Goal: Information Seeking & Learning: Learn about a topic

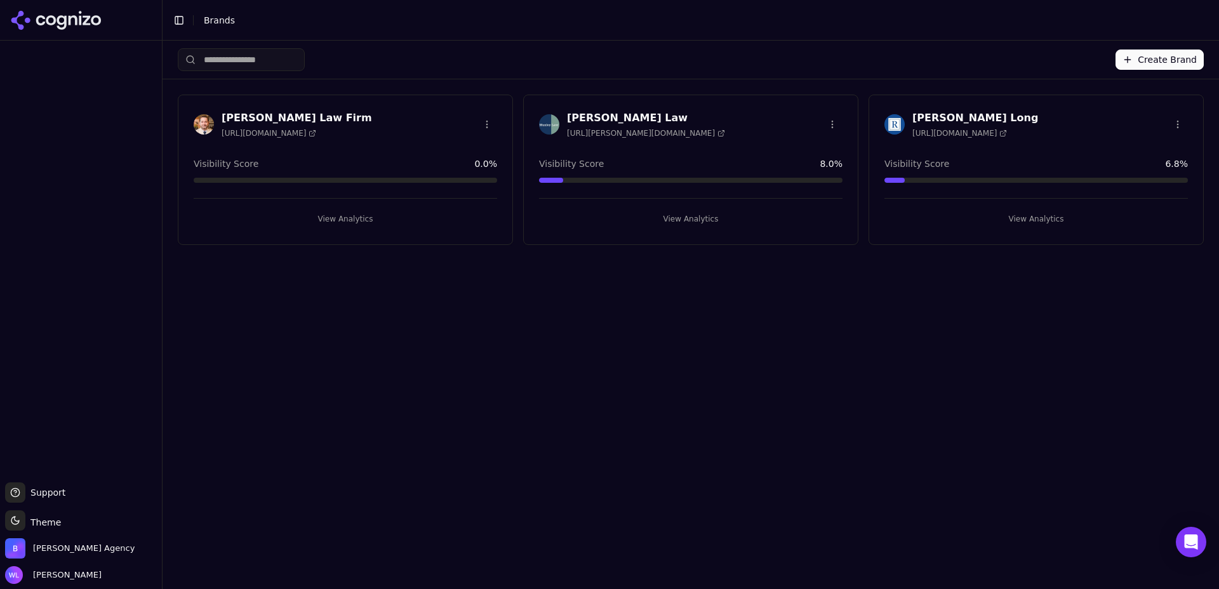
click at [627, 128] on span "[URL][PERSON_NAME][DOMAIN_NAME]" at bounding box center [646, 133] width 158 height 10
click at [682, 218] on button "View Analytics" at bounding box center [690, 219] width 303 height 20
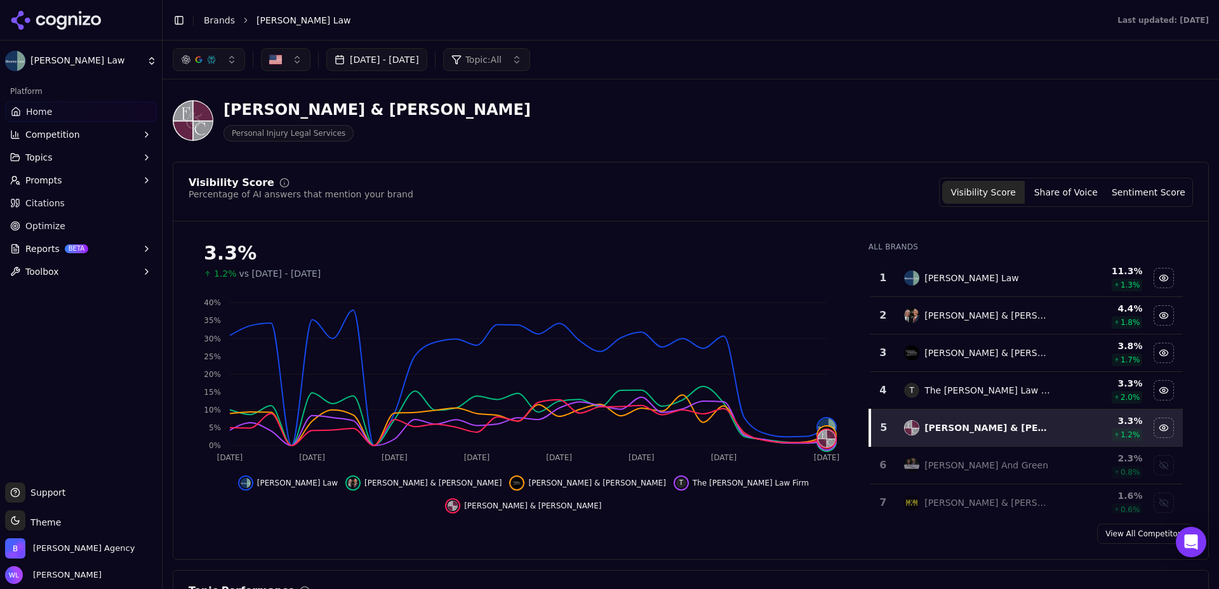
click at [89, 119] on link "Home" at bounding box center [81, 112] width 152 height 20
click at [33, 112] on span "Home" at bounding box center [39, 111] width 26 height 13
click at [31, 140] on span "Competition" at bounding box center [52, 134] width 55 height 13
click at [56, 133] on span "Competition" at bounding box center [52, 134] width 55 height 13
click at [37, 46] on html "[PERSON_NAME] Law Platform Home Competition Topics Prompts Citations Optimize R…" at bounding box center [609, 310] width 1219 height 620
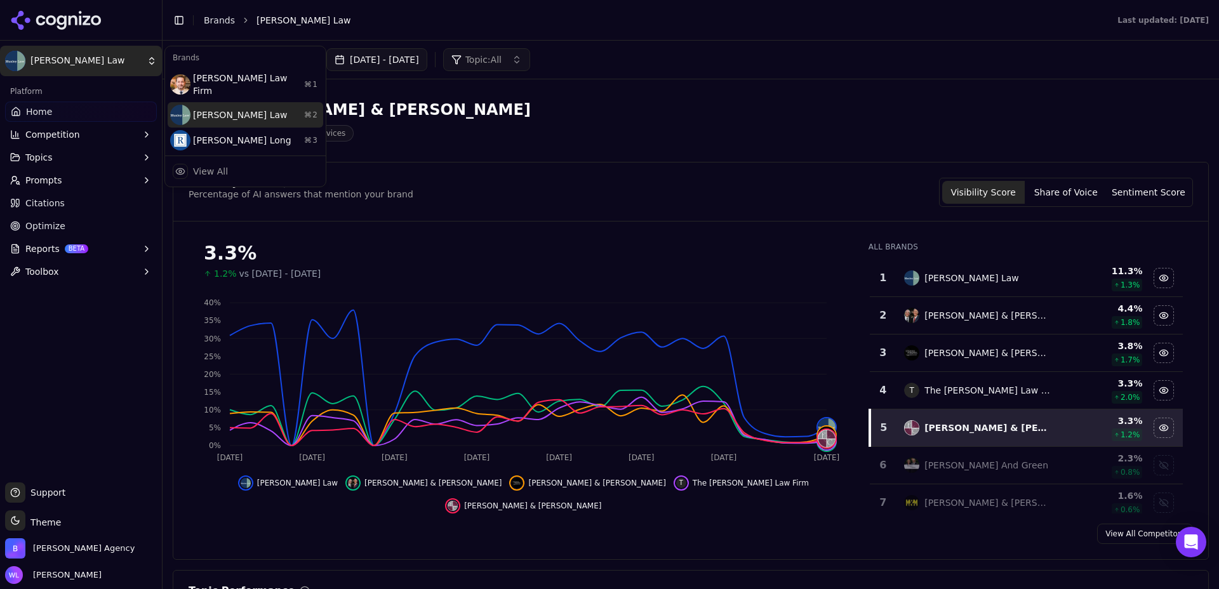
click at [283, 102] on div "[PERSON_NAME] Law ⌘ 2" at bounding box center [246, 114] width 156 height 25
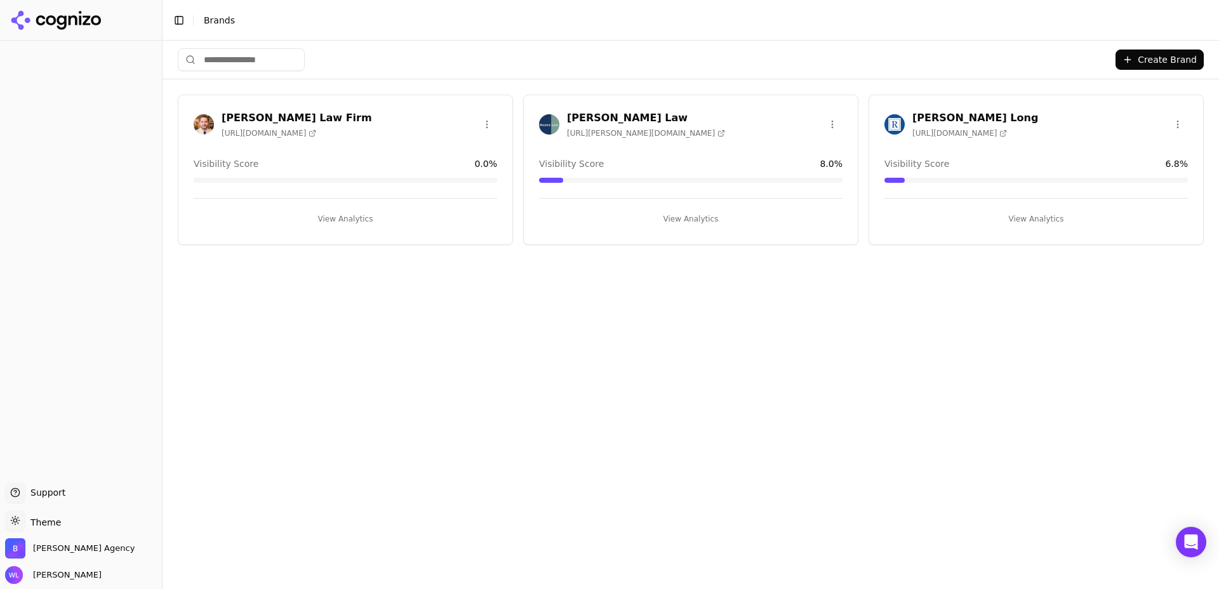
click at [600, 112] on h3 "[PERSON_NAME] Law" at bounding box center [646, 117] width 158 height 15
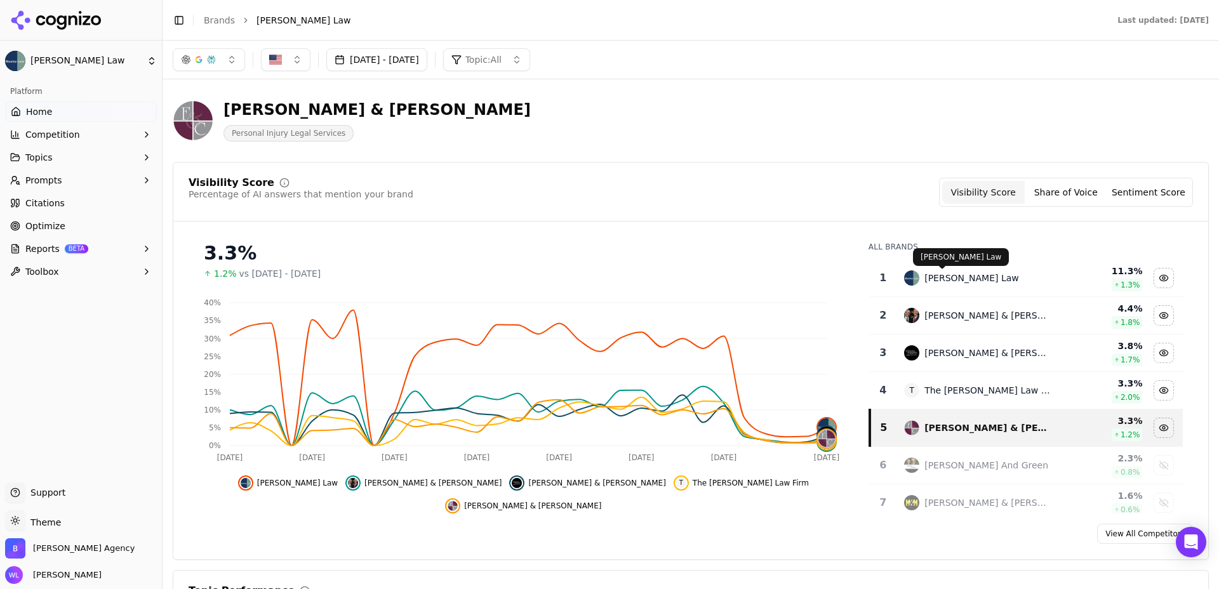
click at [945, 282] on div "[PERSON_NAME] Law" at bounding box center [971, 278] width 95 height 13
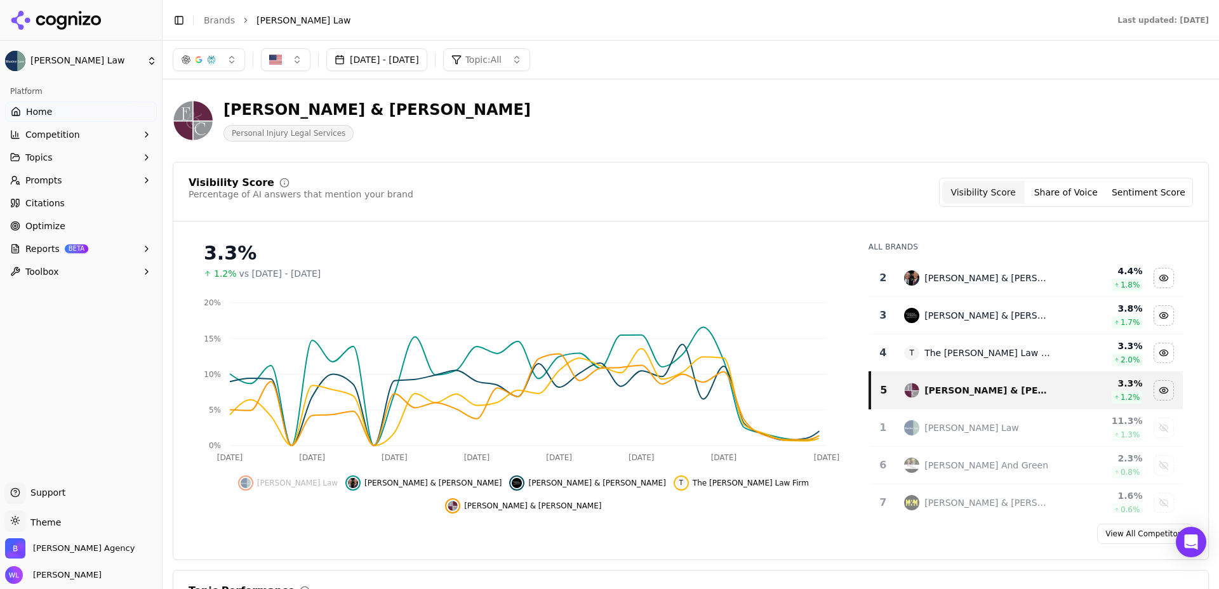
click at [128, 143] on button "Competition" at bounding box center [81, 134] width 152 height 20
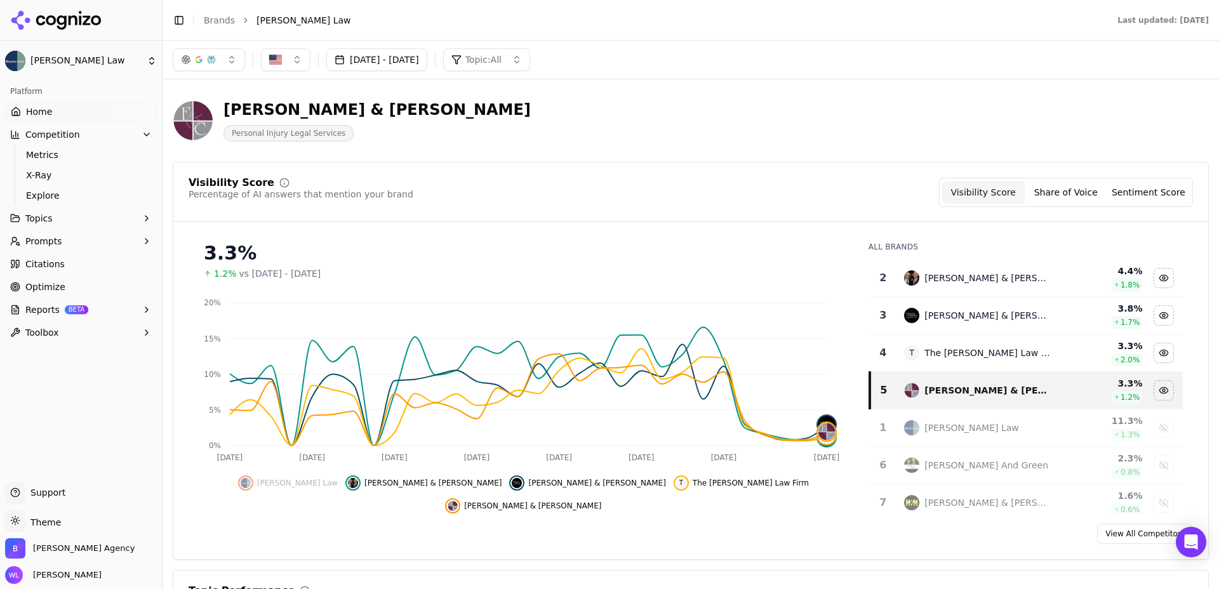
click at [124, 138] on button "Competition" at bounding box center [81, 134] width 152 height 20
click at [28, 107] on span "Home" at bounding box center [39, 111] width 26 height 13
click at [39, 139] on span "Competition" at bounding box center [52, 134] width 55 height 13
click at [50, 157] on span "Metrics" at bounding box center [81, 155] width 110 height 13
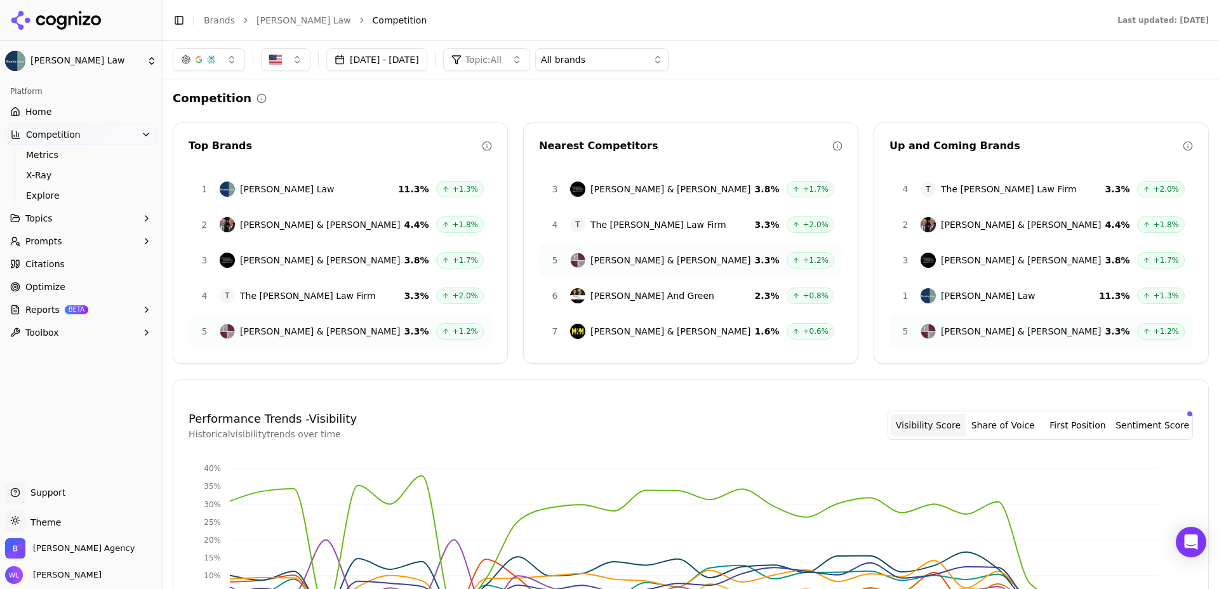
click at [262, 190] on span "[PERSON_NAME] Law" at bounding box center [287, 189] width 95 height 13
click at [291, 23] on link "[PERSON_NAME] Law" at bounding box center [303, 20] width 95 height 13
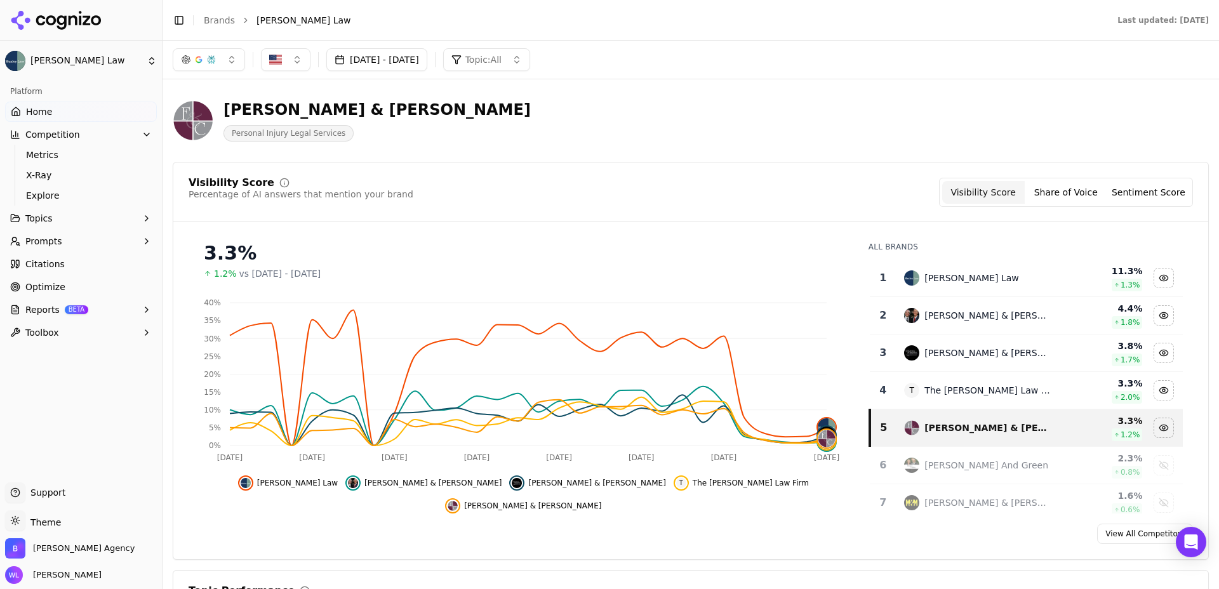
click at [196, 117] on img at bounding box center [193, 120] width 41 height 41
click at [1010, 287] on td "[PERSON_NAME] Law" at bounding box center [977, 278] width 162 height 37
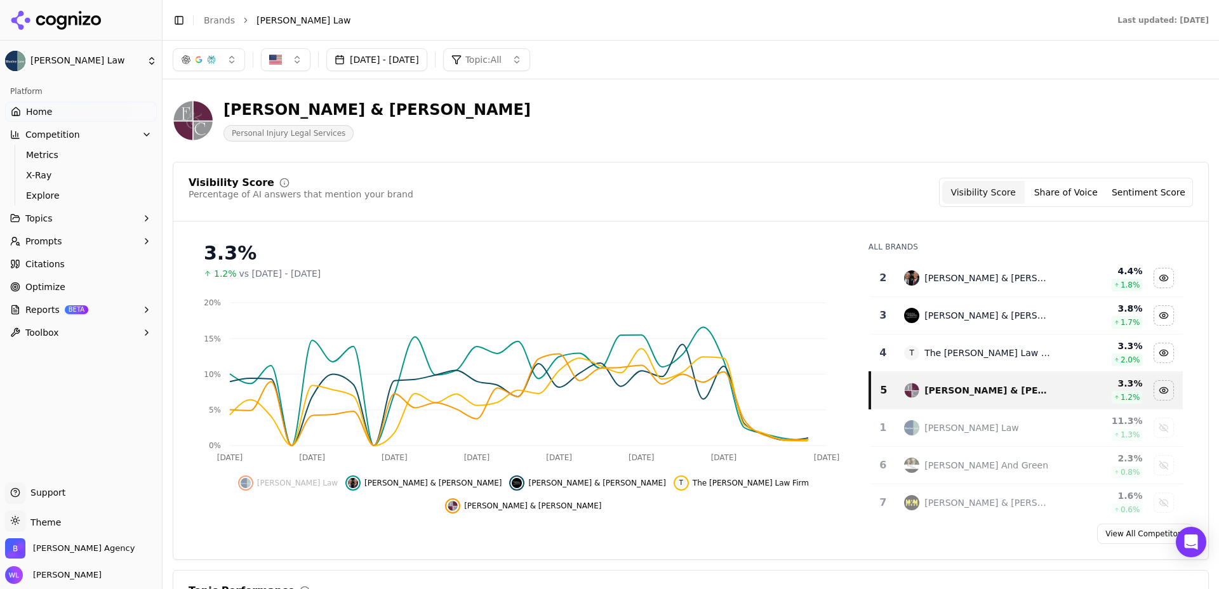
click at [1010, 287] on td "[PERSON_NAME] & [PERSON_NAME]" at bounding box center [977, 278] width 162 height 37
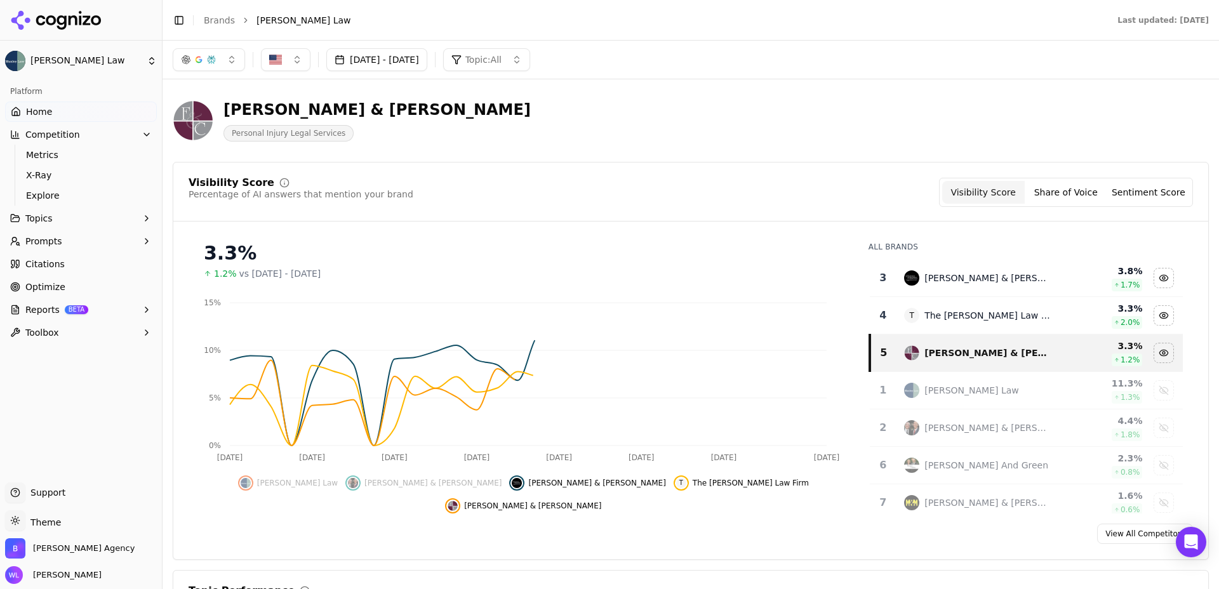
click at [1010, 287] on td "[PERSON_NAME] & [PERSON_NAME]" at bounding box center [977, 278] width 162 height 37
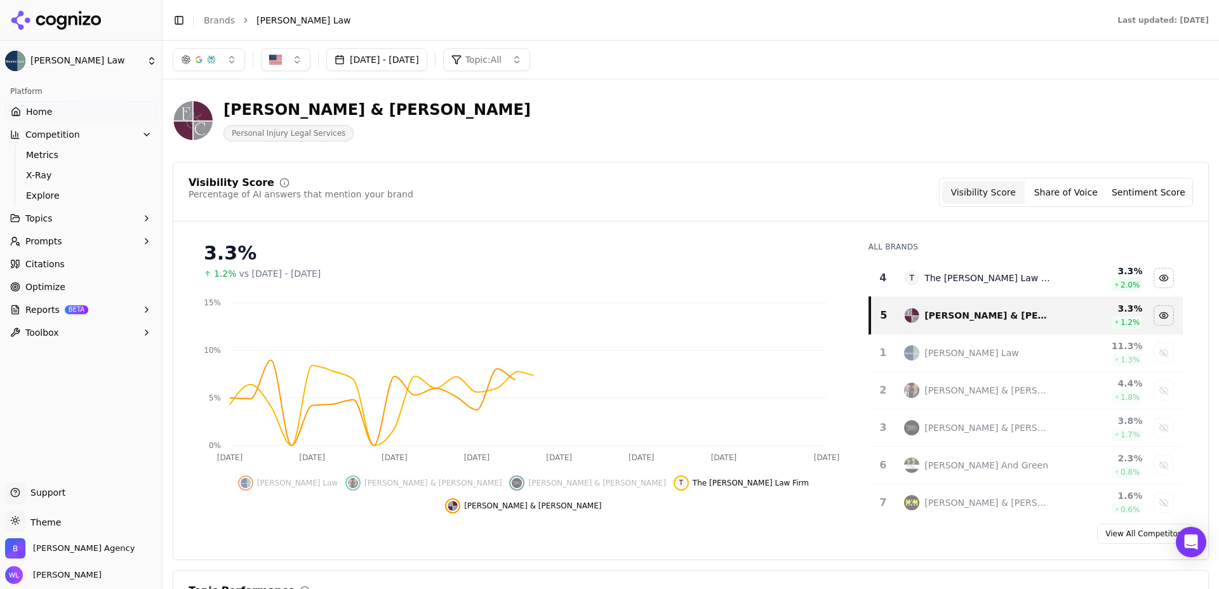
click at [1010, 287] on td "T The Reiff Law Firm" at bounding box center [977, 278] width 162 height 37
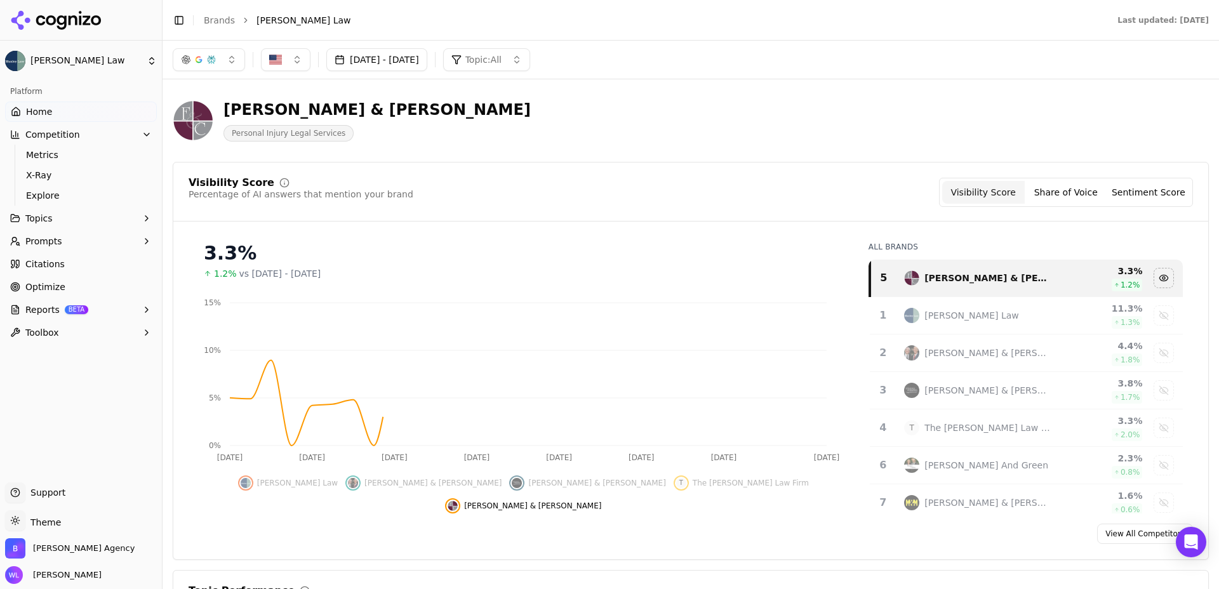
click at [1010, 287] on td "[PERSON_NAME] & [PERSON_NAME]" at bounding box center [977, 278] width 162 height 37
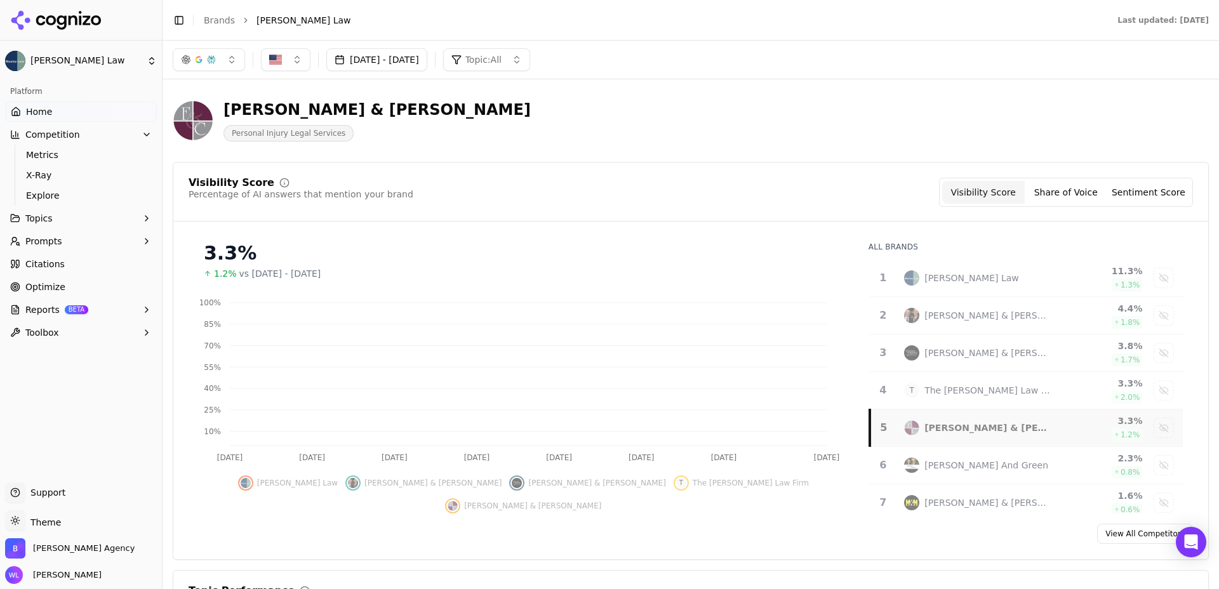
click at [998, 286] on div "[PERSON_NAME] Law" at bounding box center [977, 277] width 147 height 15
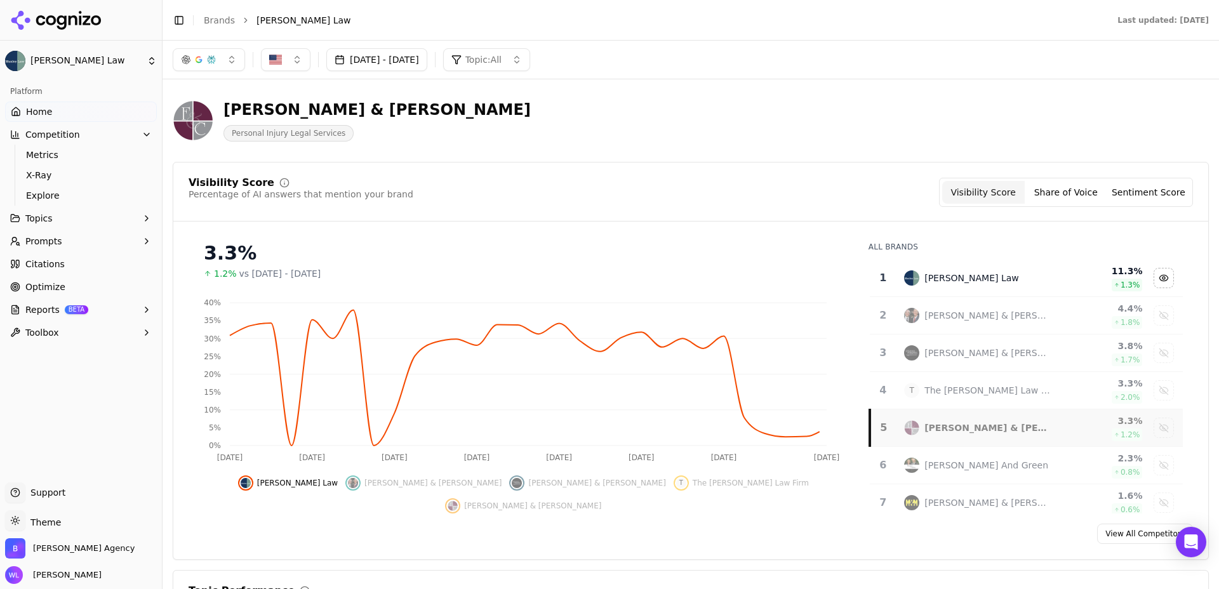
click at [997, 315] on div "[PERSON_NAME] & [PERSON_NAME]" at bounding box center [977, 315] width 147 height 15
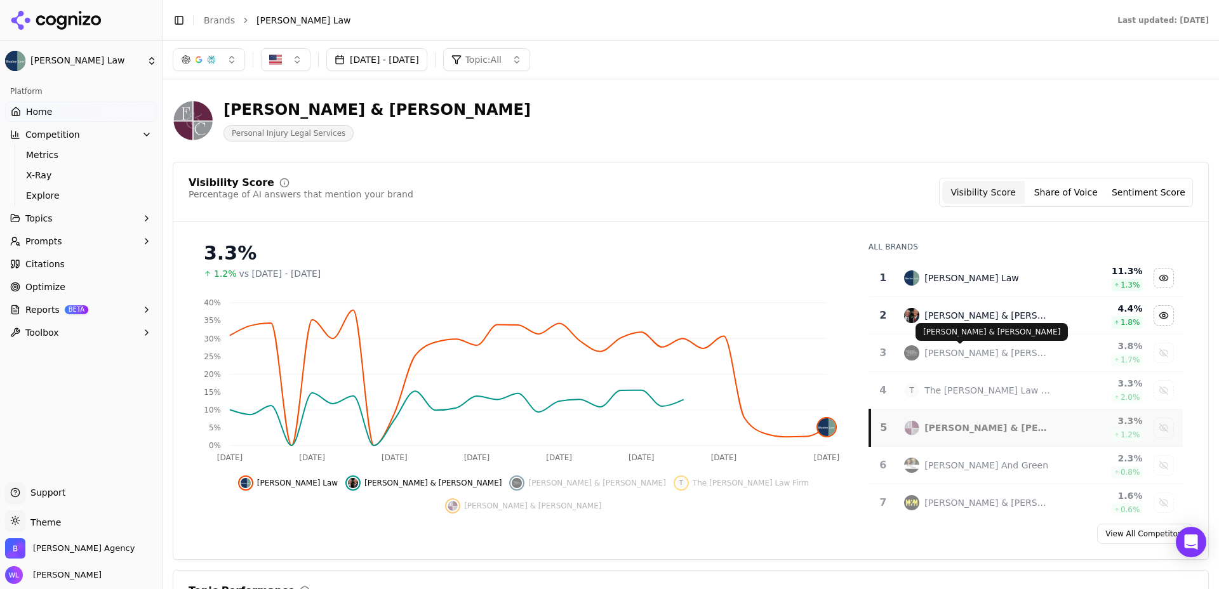
click at [1001, 355] on div "[PERSON_NAME] & [PERSON_NAME]" at bounding box center [987, 353] width 126 height 13
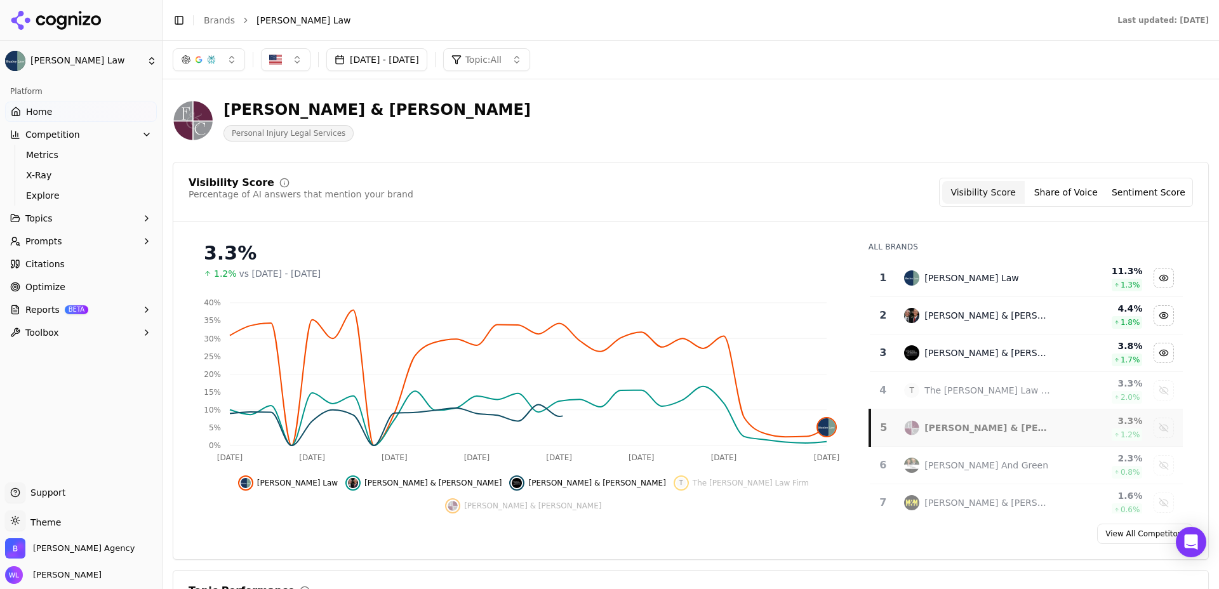
click at [1008, 388] on div "T The Reiff Law Firm" at bounding box center [977, 390] width 147 height 15
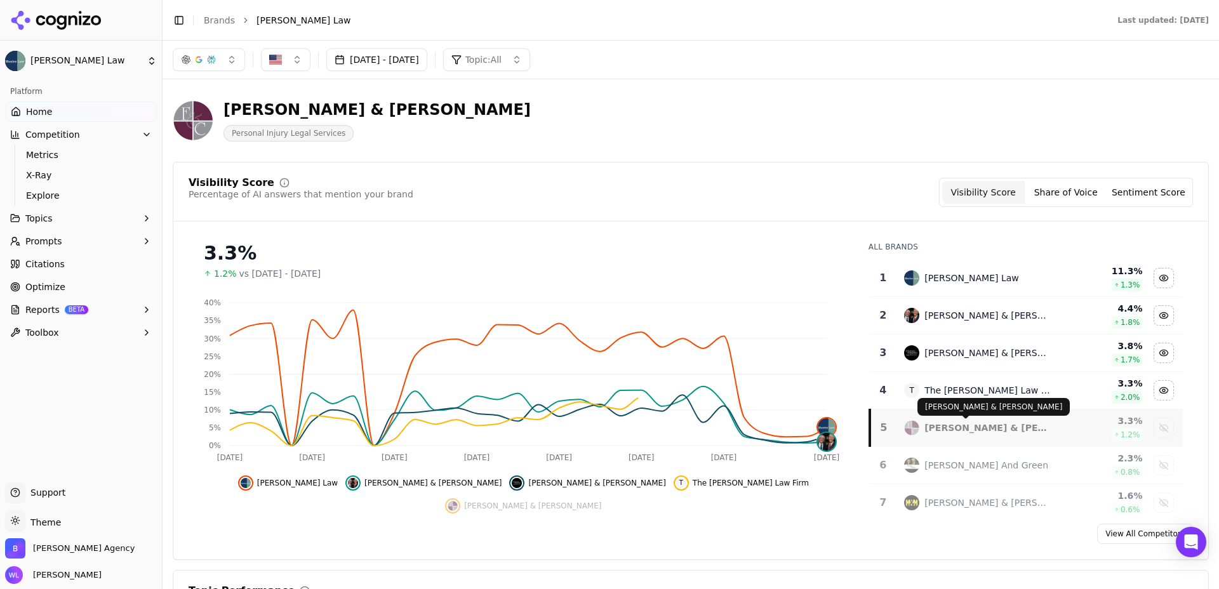
click at [1011, 424] on div "[PERSON_NAME] & [PERSON_NAME]" at bounding box center [987, 428] width 126 height 13
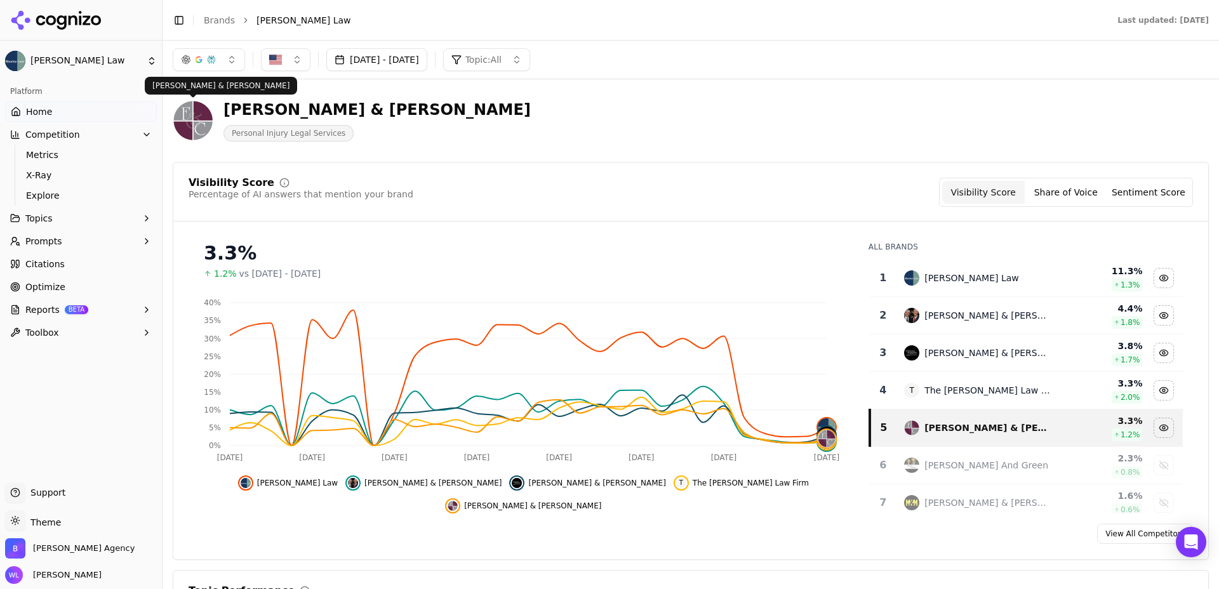
click at [184, 118] on img at bounding box center [193, 120] width 41 height 41
click at [530, 51] on button "Topic: All" at bounding box center [486, 59] width 87 height 23
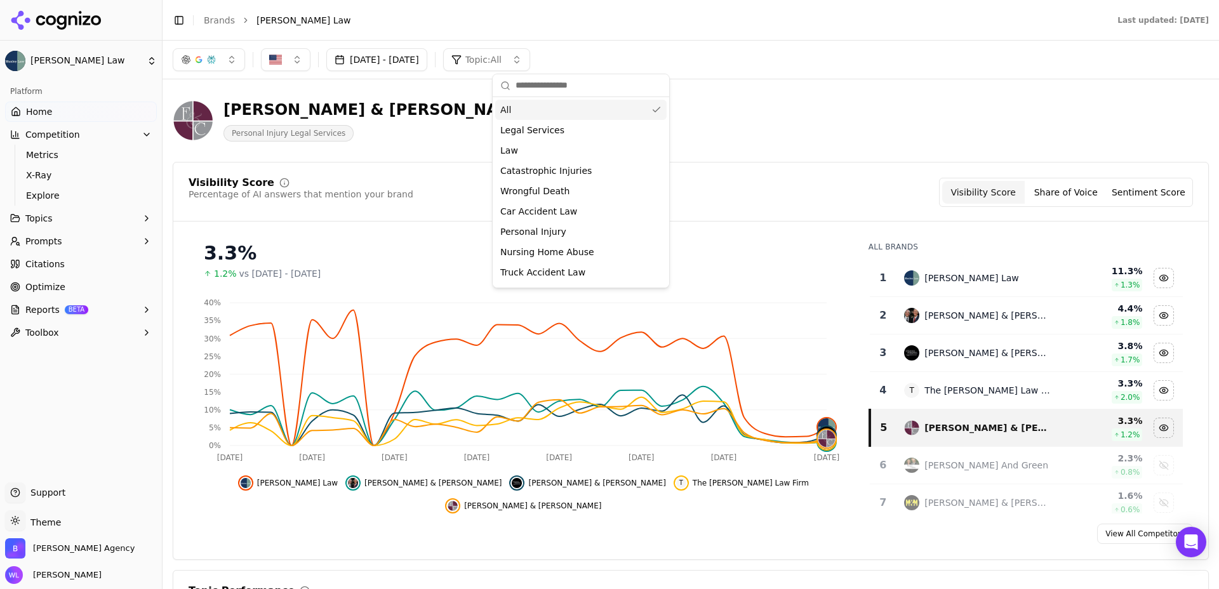
click at [530, 51] on button "Topic: All" at bounding box center [486, 59] width 87 height 23
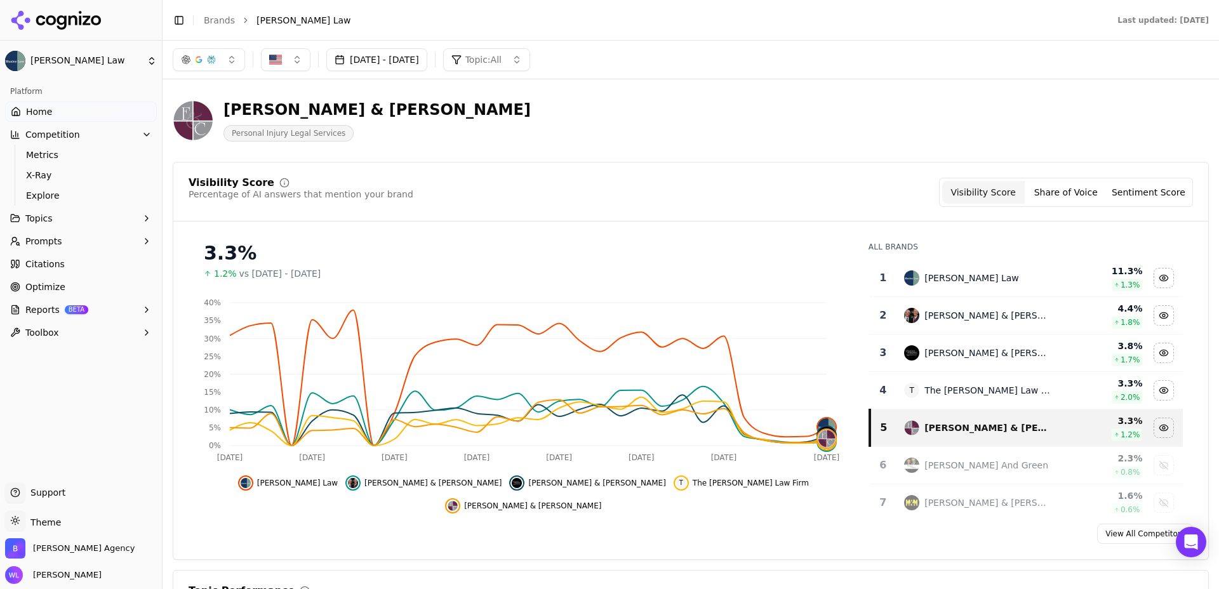
click at [288, 110] on div "[PERSON_NAME] & [PERSON_NAME]" at bounding box center [376, 110] width 307 height 20
click at [262, 20] on span "[PERSON_NAME] Law" at bounding box center [303, 20] width 95 height 13
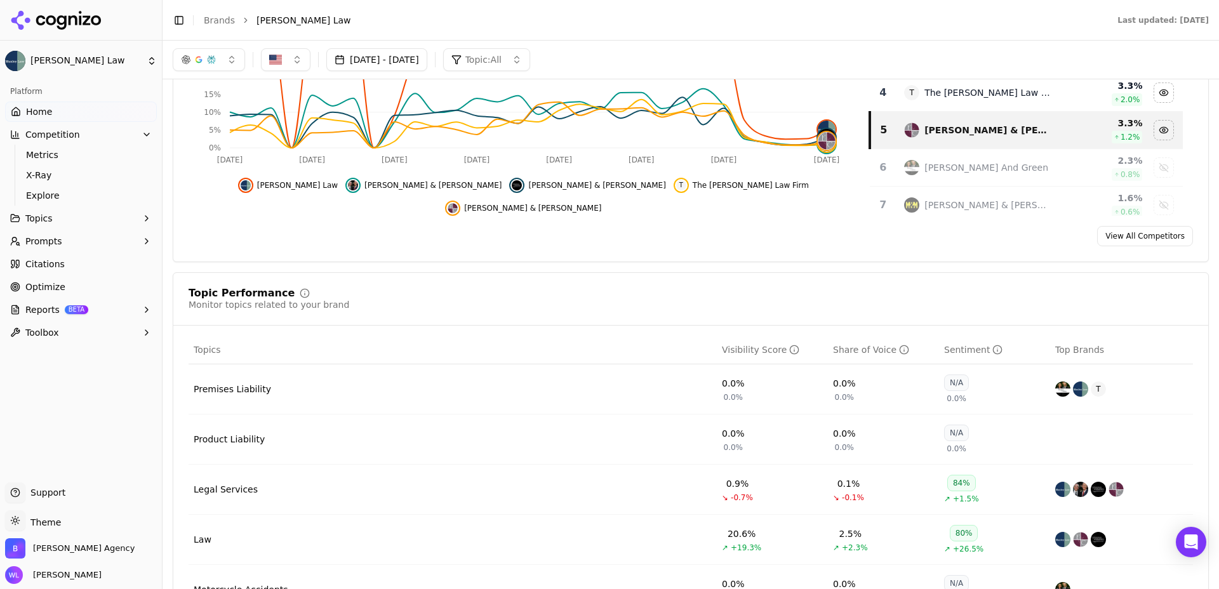
scroll to position [291, 0]
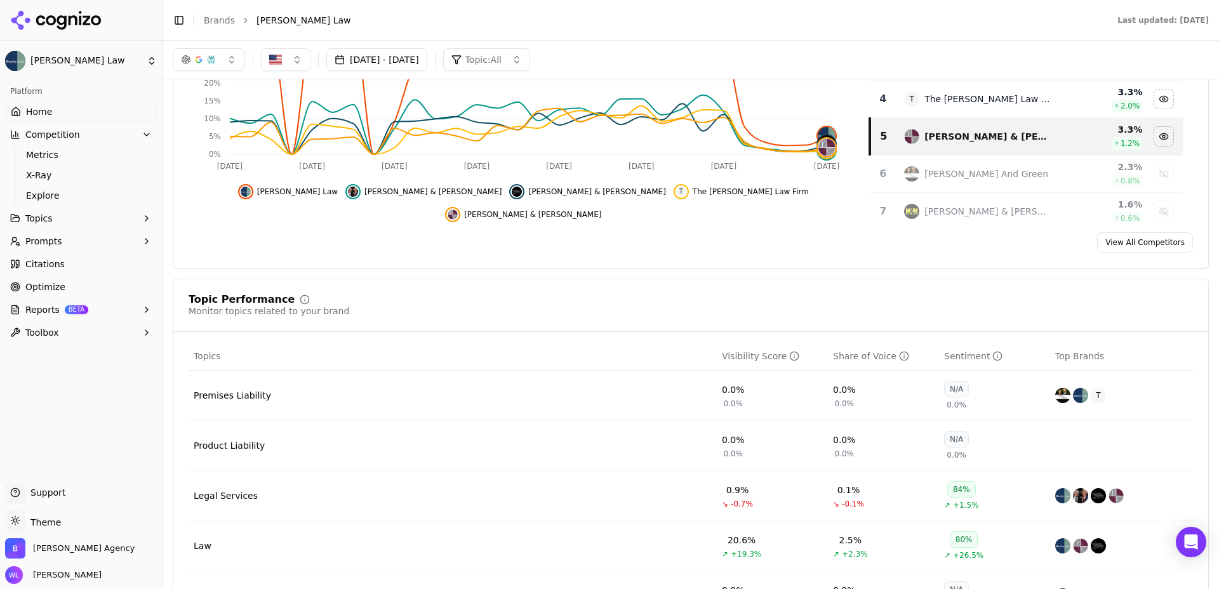
click at [338, 193] on span "[PERSON_NAME] Law" at bounding box center [297, 192] width 81 height 10
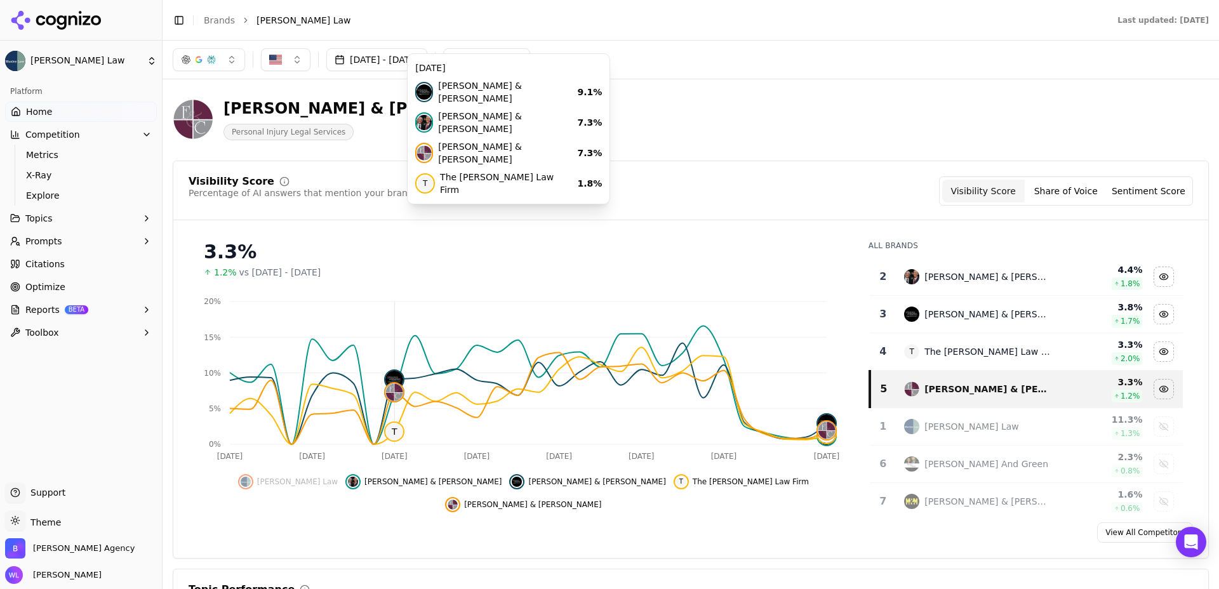
scroll to position [0, 0]
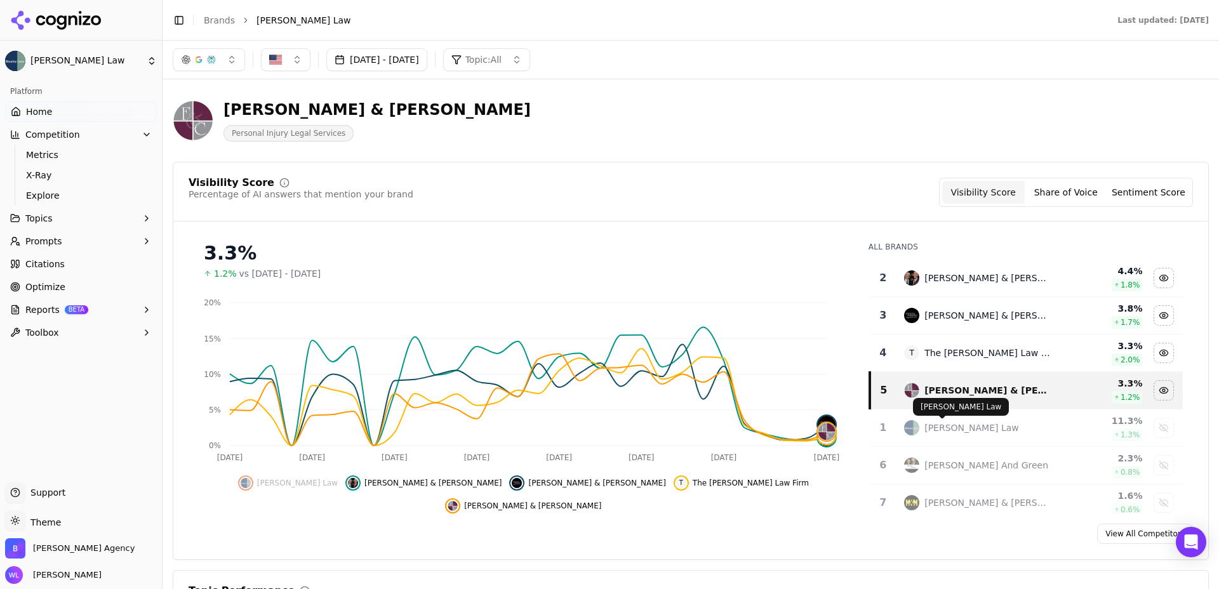
click at [961, 431] on div "[PERSON_NAME] Law" at bounding box center [971, 428] width 95 height 13
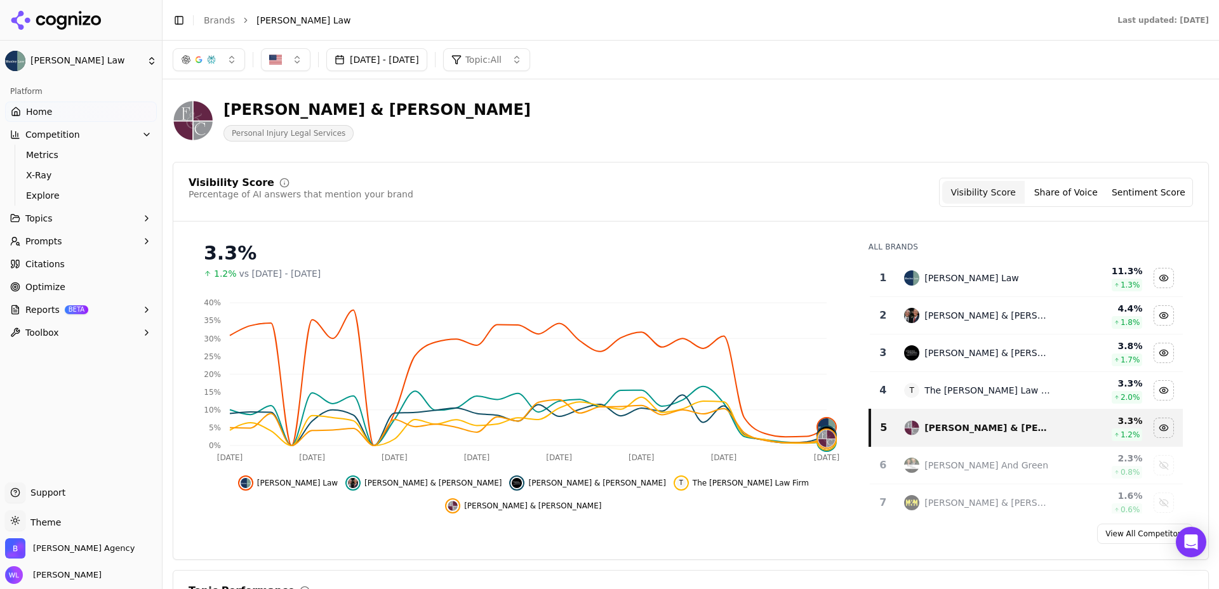
click at [70, 87] on div "Platform" at bounding box center [81, 91] width 152 height 20
click at [146, 140] on button "Competition" at bounding box center [81, 134] width 152 height 20
click at [47, 115] on span "Home" at bounding box center [39, 111] width 26 height 13
click at [44, 114] on span "Home" at bounding box center [39, 111] width 26 height 13
click at [541, 100] on div "Fellerman & Ciarimboli Personal Injury Legal Services" at bounding box center [457, 121] width 569 height 42
